Goal: Task Accomplishment & Management: Use online tool/utility

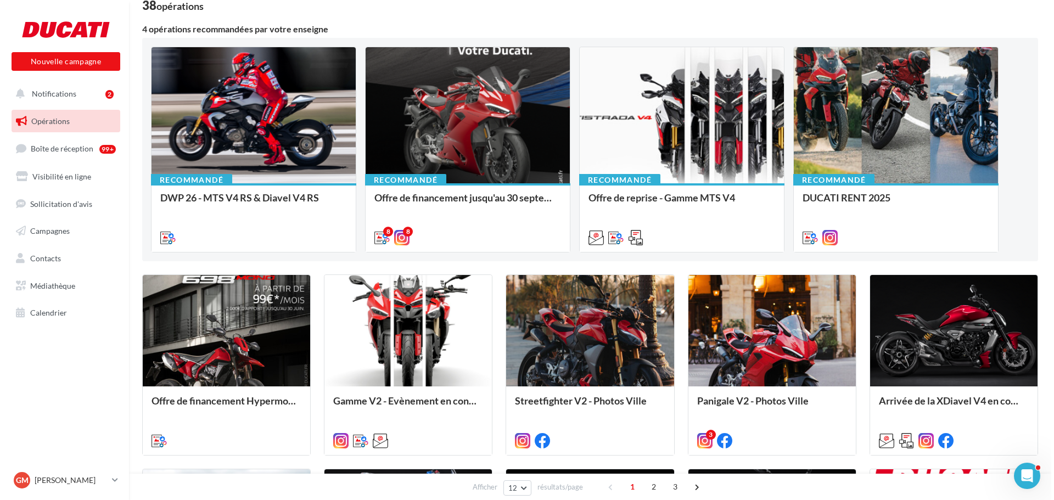
scroll to position [55, 0]
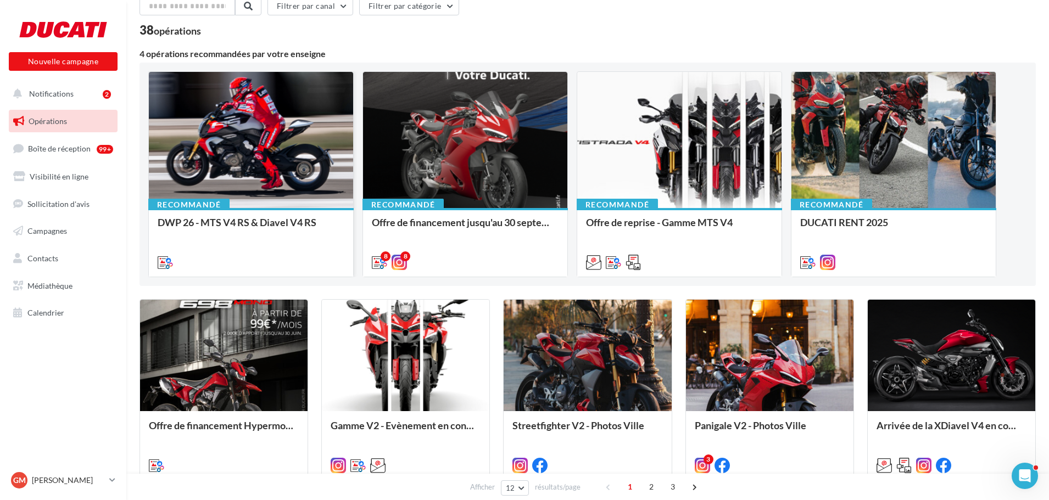
click at [233, 126] on div at bounding box center [251, 140] width 204 height 137
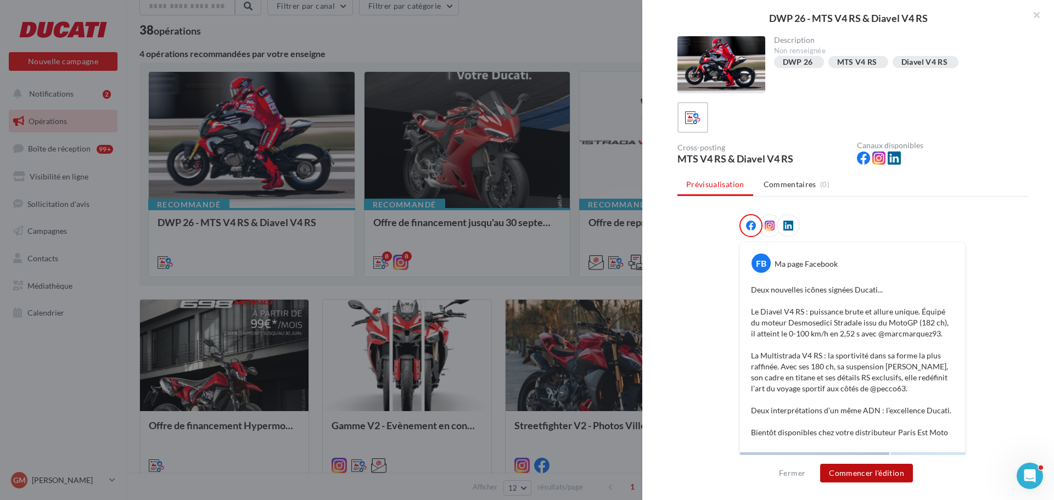
click at [889, 474] on button "Commencer l'édition" at bounding box center [866, 473] width 93 height 19
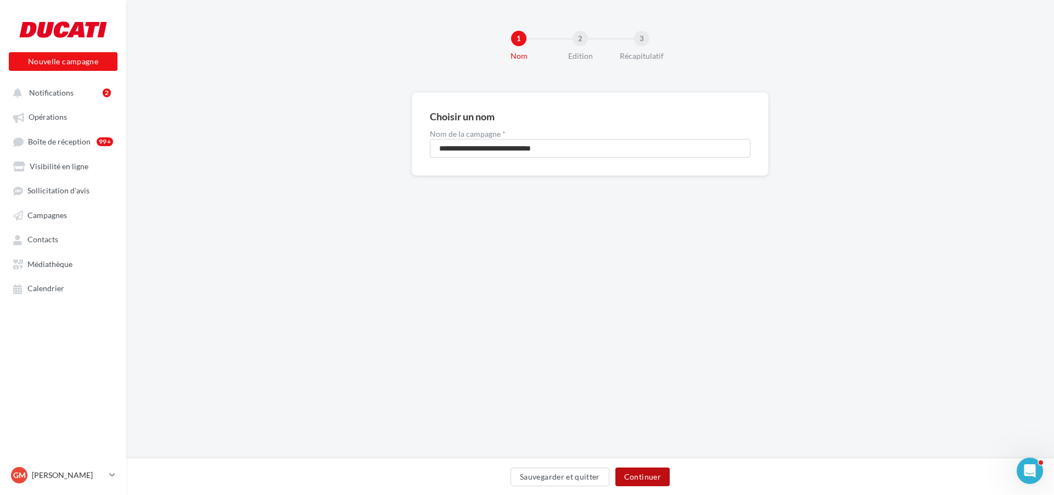
click at [656, 478] on button "Continuer" at bounding box center [642, 476] width 54 height 19
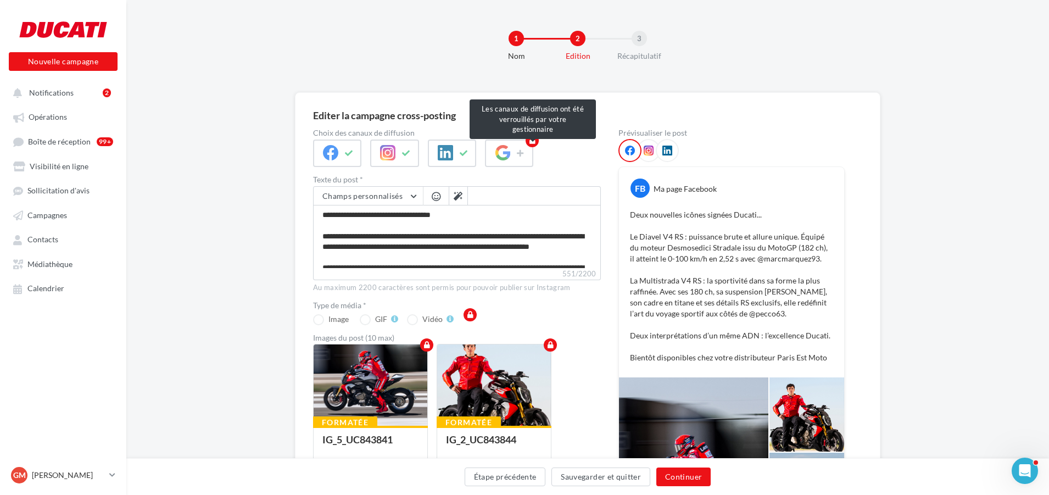
click at [455, 154] on span at bounding box center [452, 152] width 48 height 27
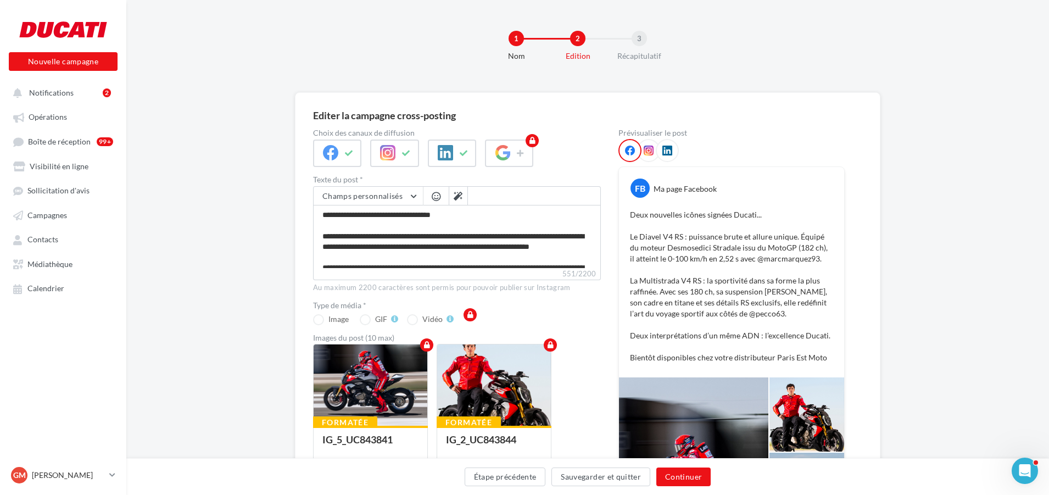
click at [649, 150] on icon at bounding box center [648, 150] width 10 height 10
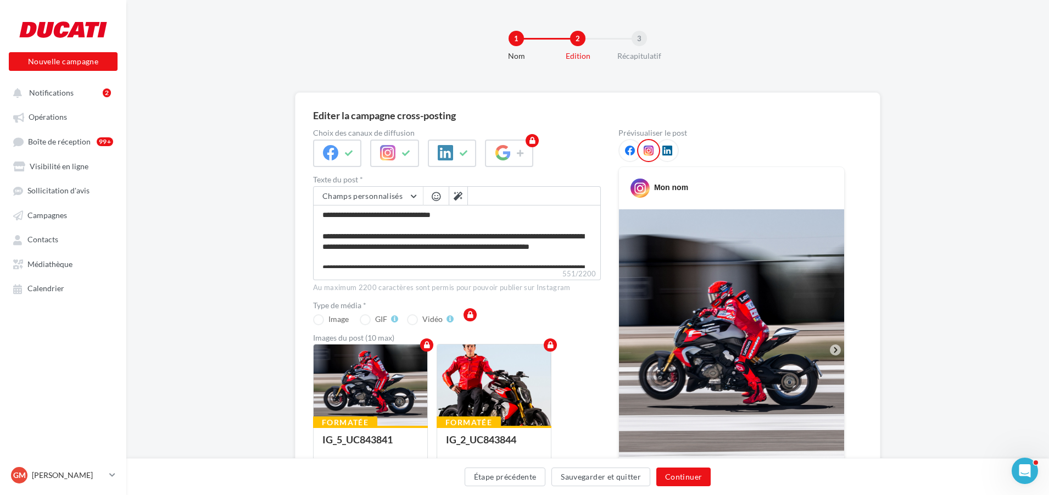
click at [632, 150] on icon at bounding box center [630, 150] width 10 height 10
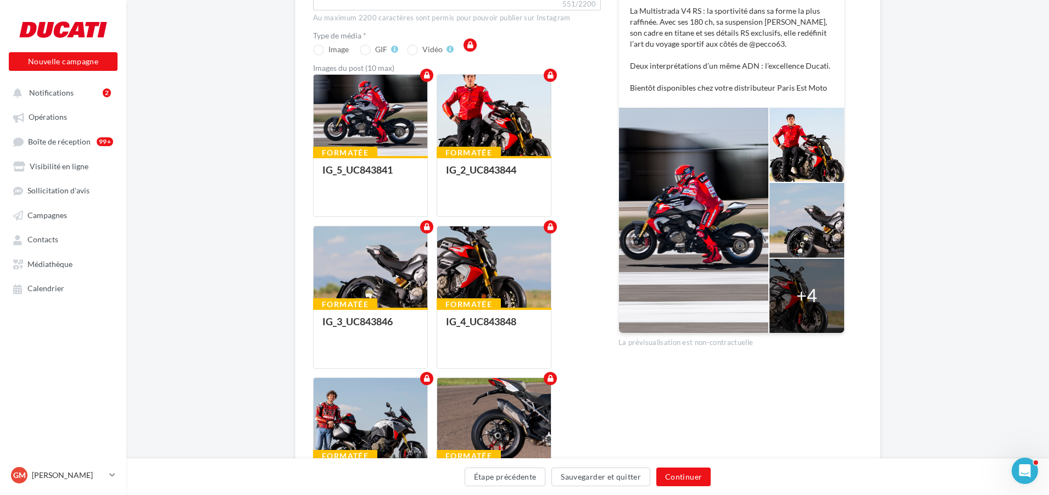
scroll to position [165, 0]
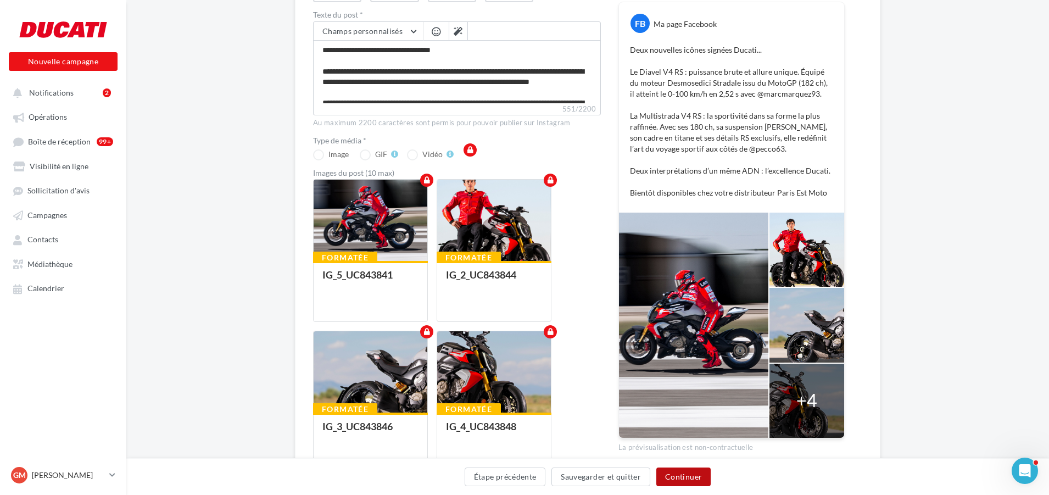
click at [697, 483] on button "Continuer" at bounding box center [683, 476] width 54 height 19
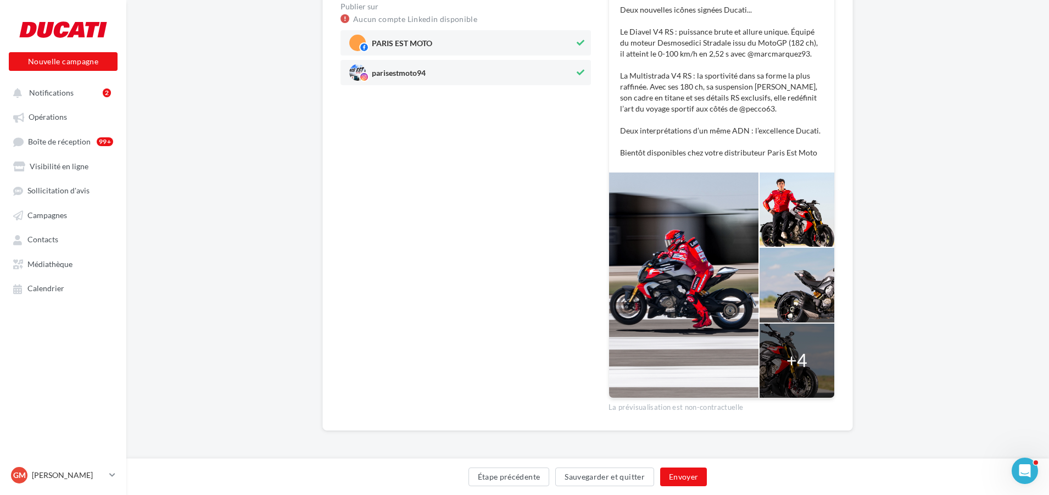
scroll to position [195, 0]
click at [759, 150] on p "Deux nouvelles icônes signées Ducati... Le Diavel V4 RS : puissance brute et al…" at bounding box center [721, 81] width 203 height 154
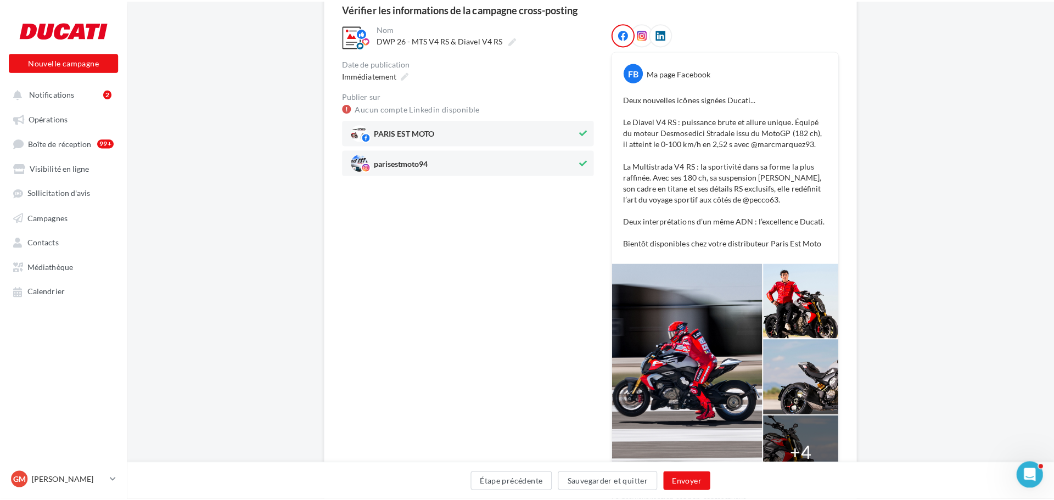
scroll to position [110, 0]
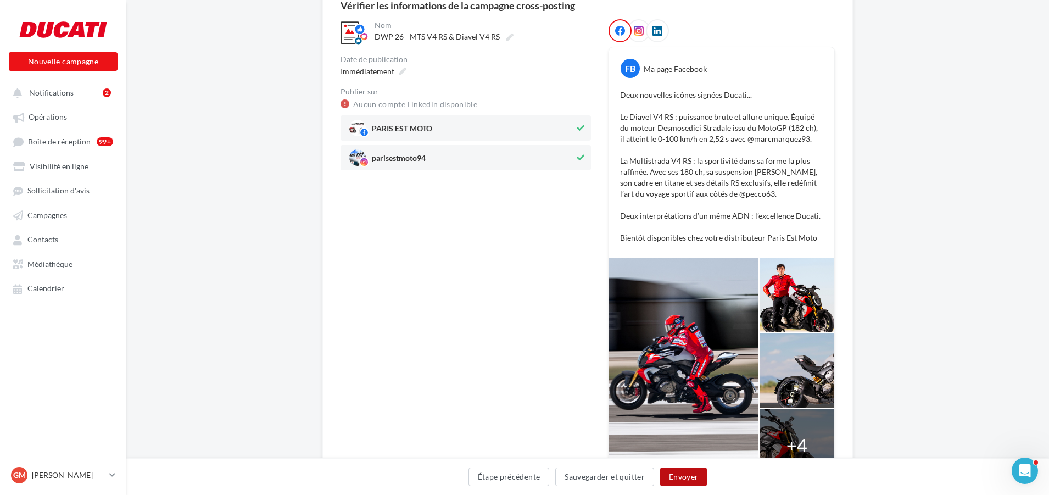
click at [691, 472] on button "Envoyer" at bounding box center [683, 476] width 47 height 19
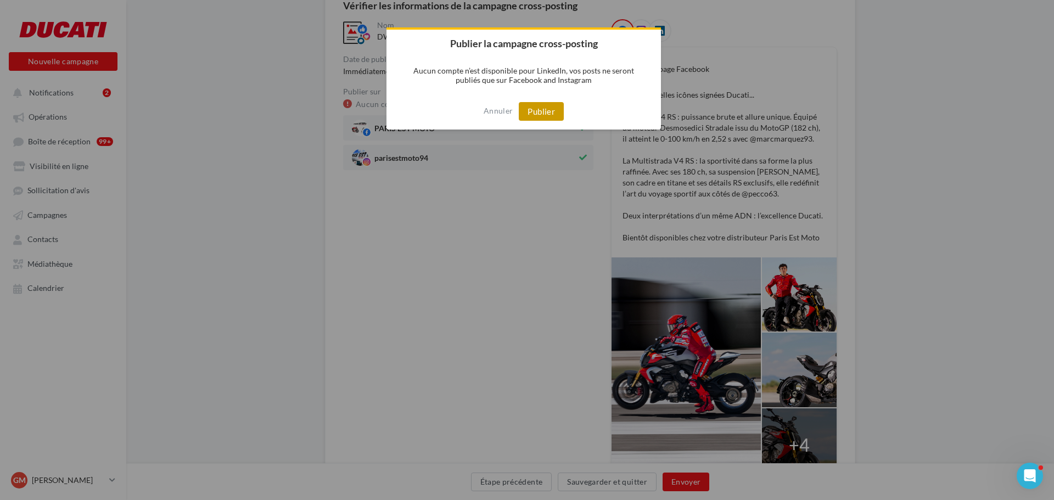
click at [560, 114] on button "Publier" at bounding box center [541, 111] width 45 height 19
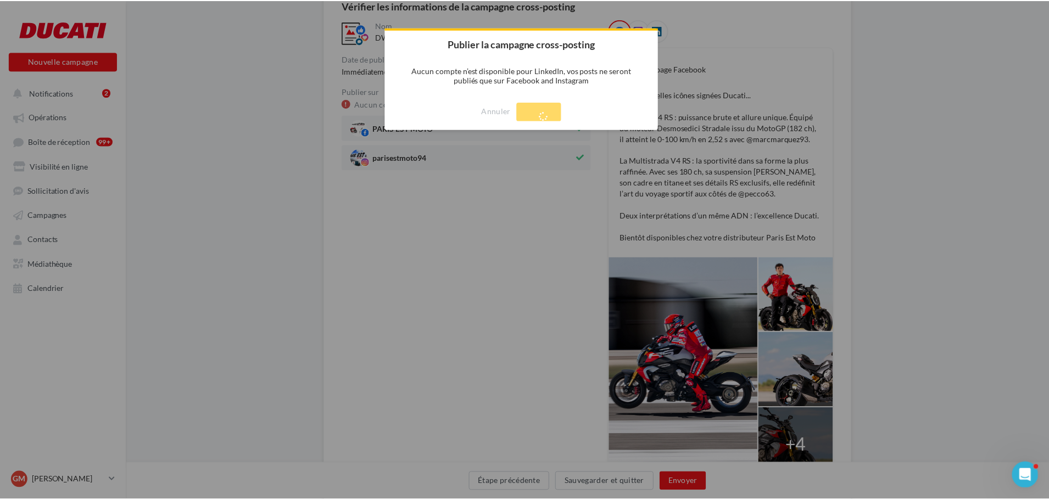
scroll to position [18, 0]
